Goal: Information Seeking & Learning: Learn about a topic

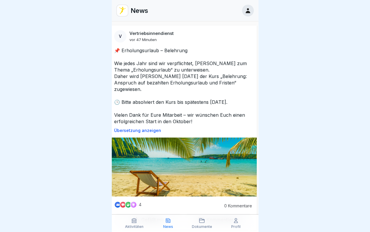
scroll to position [0, 2]
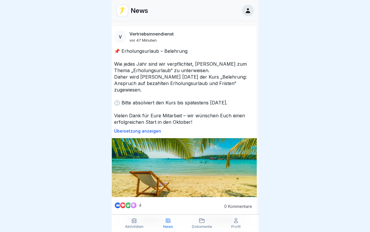
click at [177, 76] on p "📌 Erholungsurlaub – Belehrung Wie jedes Jahr sind wir verpflichtet, [PERSON_NAM…" at bounding box center [183, 86] width 138 height 77
click at [206, 138] on img at bounding box center [183, 167] width 147 height 59
click at [204, 146] on img at bounding box center [183, 167] width 147 height 59
click at [202, 156] on img at bounding box center [183, 167] width 147 height 59
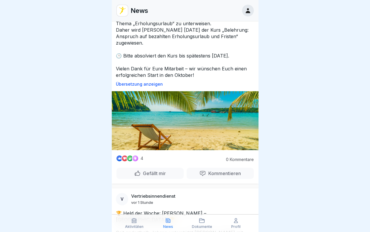
scroll to position [0, 0]
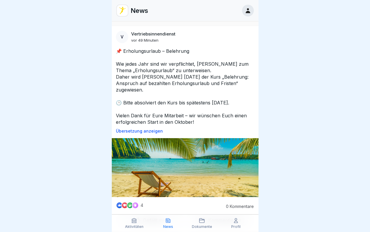
click at [174, 82] on p "📌 Erholungsurlaub – Belehrung Wie jedes Jahr sind wir verpflichtet, [PERSON_NAM…" at bounding box center [185, 86] width 138 height 77
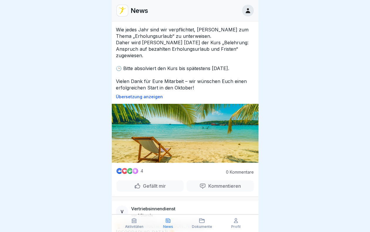
scroll to position [35, 0]
click at [157, 143] on img at bounding box center [185, 133] width 147 height 59
click at [206, 183] on p "Kommentieren" at bounding box center [223, 186] width 35 height 6
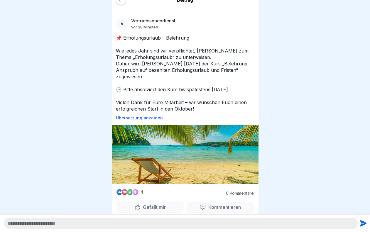
scroll to position [4, 0]
click at [184, 150] on img at bounding box center [185, 154] width 147 height 59
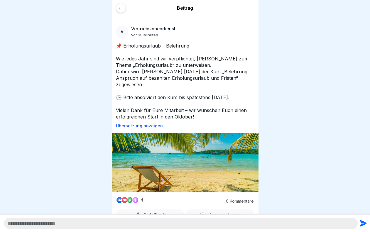
click at [119, 6] on icon at bounding box center [120, 8] width 4 height 4
